Goal: Answer question/provide support: Share knowledge or assist other users

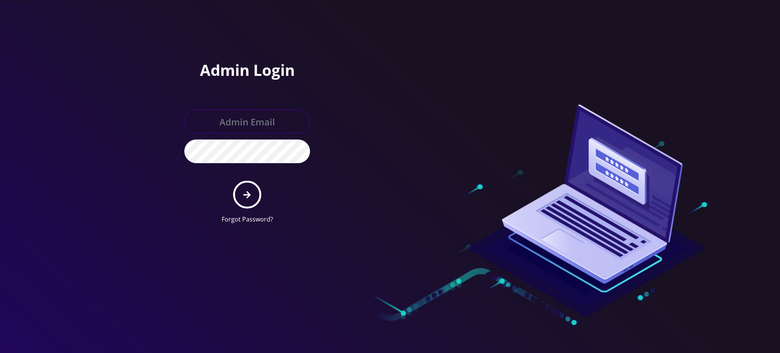
type input "[PERSON_NAME][EMAIL_ADDRESS][DOMAIN_NAME]"
click at [251, 194] on icon "submit" at bounding box center [246, 194] width 7 height 7
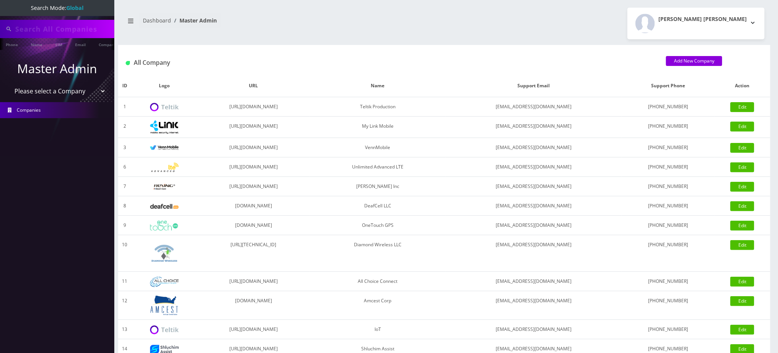
click at [81, 24] on input "text" at bounding box center [63, 29] width 97 height 14
paste input "[EMAIL_ADDRESS][DOMAIN_NAME]"
type input "8452630605"
click at [79, 43] on link "Email" at bounding box center [80, 44] width 18 height 13
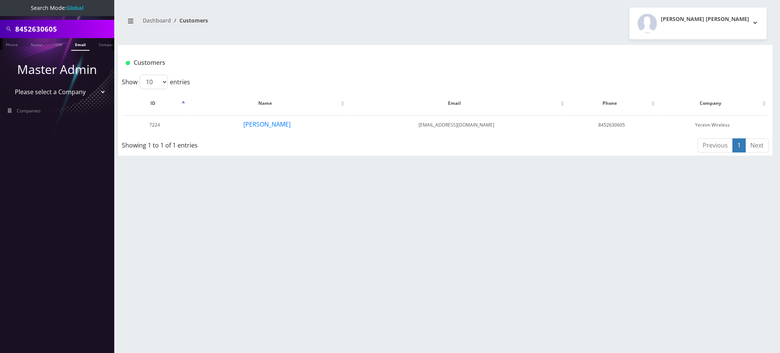
drag, startPoint x: 70, startPoint y: 29, endPoint x: 0, endPoint y: 12, distance: 71.8
click at [0, 14] on nav "Search Mode: Global 8452630605 Phone Name SIM Email Company Customer Master Adm…" at bounding box center [57, 176] width 114 height 353
paste input "[EMAIL_ADDRESS][DOMAIN_NAME]"
type input "[EMAIL_ADDRESS][DOMAIN_NAME]"
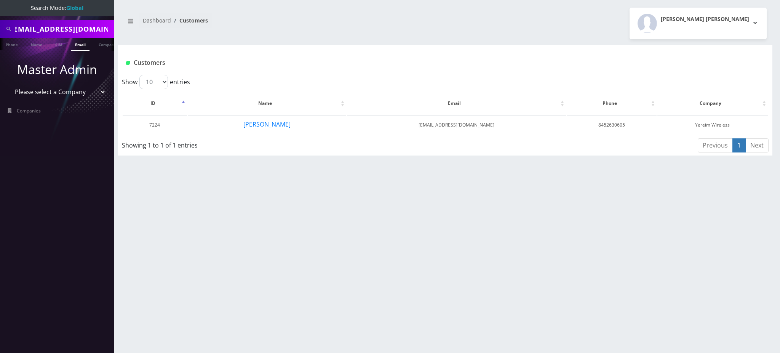
scroll to position [0, 0]
click at [80, 45] on link "Email" at bounding box center [80, 44] width 18 height 13
click at [276, 119] on button "Rivky Wajsman" at bounding box center [265, 124] width 48 height 10
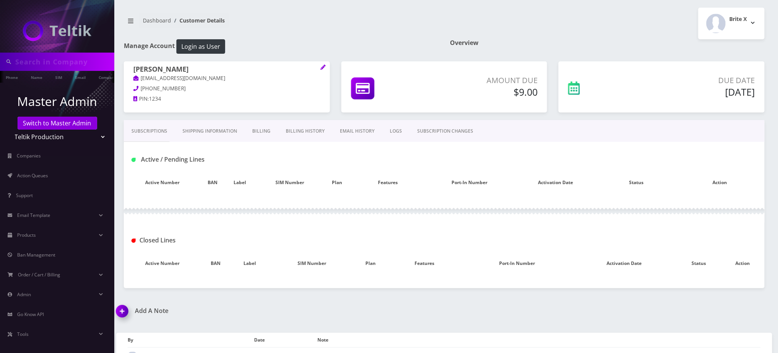
type input "[EMAIL_ADDRESS][DOMAIN_NAME]"
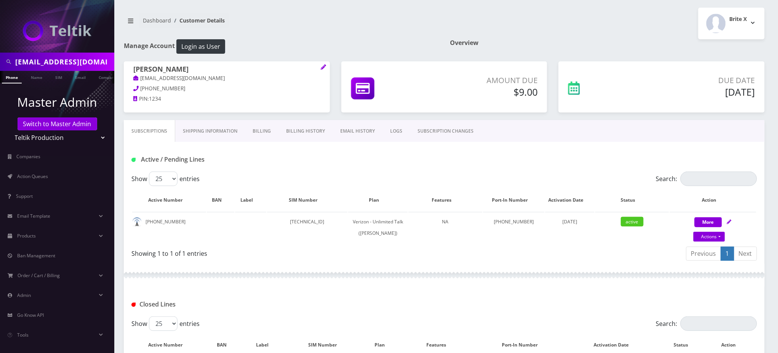
click at [409, 161] on div "Active / Pending Lines" at bounding box center [444, 159] width 637 height 13
click at [294, 132] on link "Billing History" at bounding box center [305, 131] width 54 height 22
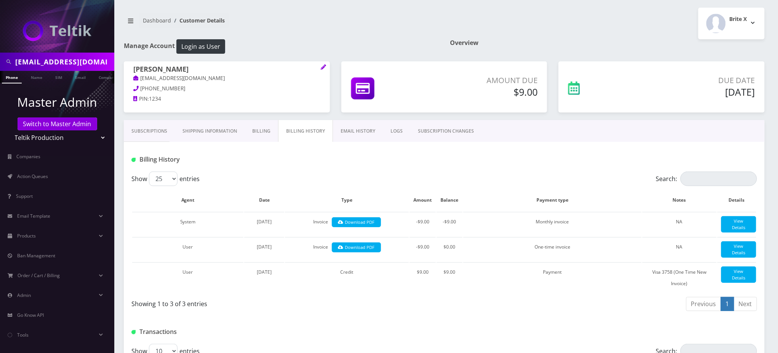
click at [258, 133] on link "Billing" at bounding box center [261, 131] width 34 height 22
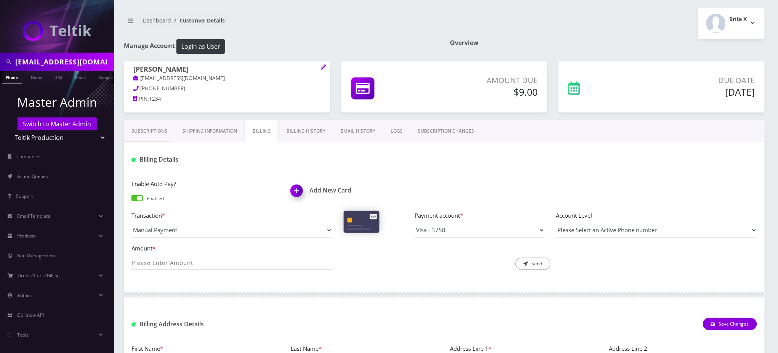
click at [262, 37] on div "Dashboard Customer Details Brite X Logout" at bounding box center [444, 24] width 652 height 32
click at [204, 45] on button "Login as User" at bounding box center [200, 46] width 49 height 14
click at [468, 161] on div at bounding box center [550, 159] width 425 height 13
click at [314, 132] on link "Billing History" at bounding box center [306, 131] width 54 height 22
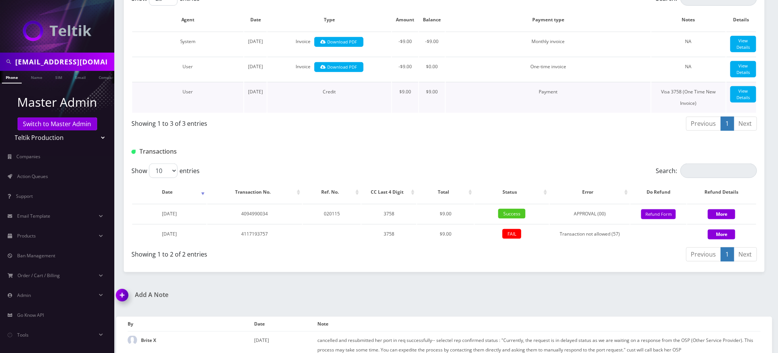
scroll to position [253, 0]
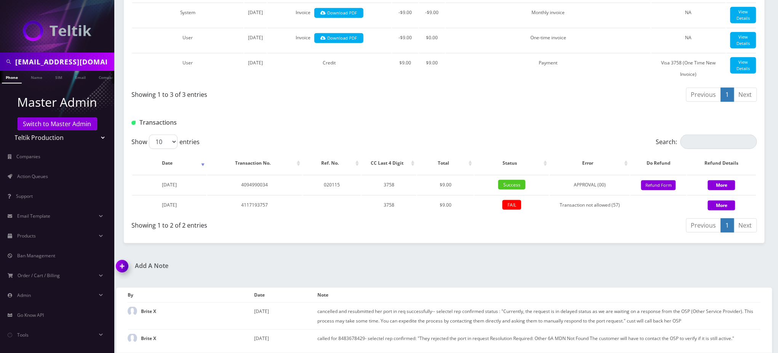
click at [335, 110] on div "Transactions" at bounding box center [444, 120] width 640 height 30
click at [463, 115] on div "Transactions" at bounding box center [444, 120] width 640 height 30
click at [435, 98] on div "Showing 1 to 3 of 3 entries" at bounding box center [284, 93] width 307 height 12
